Goal: Find contact information: Find contact information

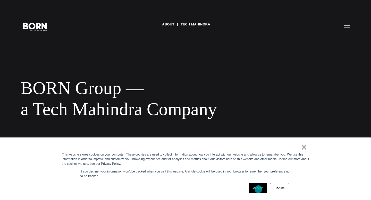
click at [258, 189] on link "Accept" at bounding box center [257, 188] width 18 height 10
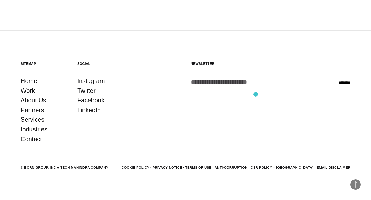
scroll to position [951, 0]
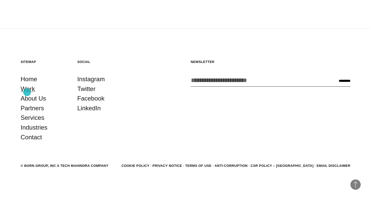
click at [27, 92] on link "Work" at bounding box center [28, 89] width 14 height 10
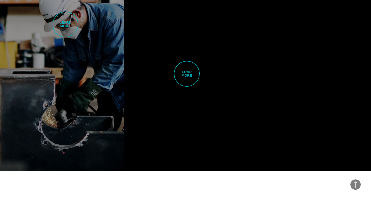
scroll to position [1565, 0]
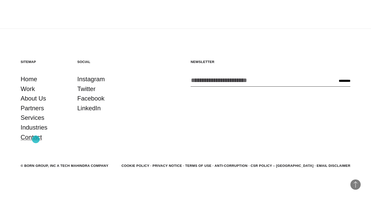
click at [36, 139] on link "Contact" at bounding box center [31, 138] width 21 height 10
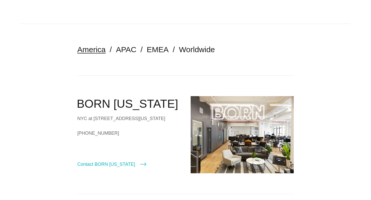
scroll to position [68, 0]
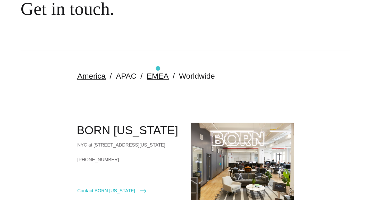
click at [157, 77] on link "EMEA" at bounding box center [158, 76] width 22 height 8
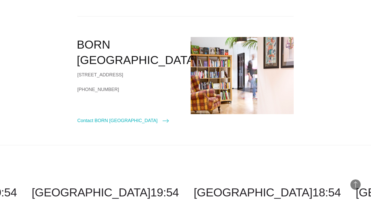
scroll to position [149, 0]
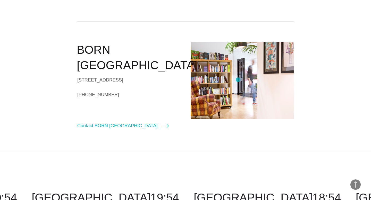
click at [238, 80] on img at bounding box center [241, 80] width 103 height 77
click at [123, 128] on link "Contact BORN London" at bounding box center [122, 125] width 91 height 7
select select "******"
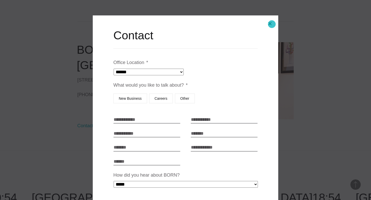
click at [271, 24] on button "Close modal" at bounding box center [270, 23] width 12 height 12
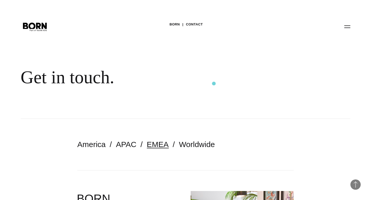
scroll to position [149, 0]
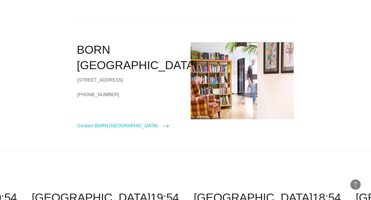
click at [214, 84] on img at bounding box center [241, 80] width 103 height 77
click at [112, 55] on h2 "BORN [GEOGRAPHIC_DATA]" at bounding box center [128, 57] width 103 height 31
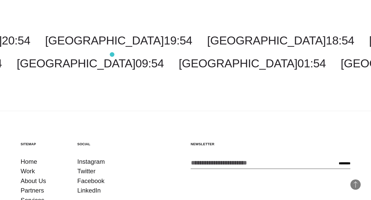
scroll to position [389, 0]
